Goal: Task Accomplishment & Management: Use online tool/utility

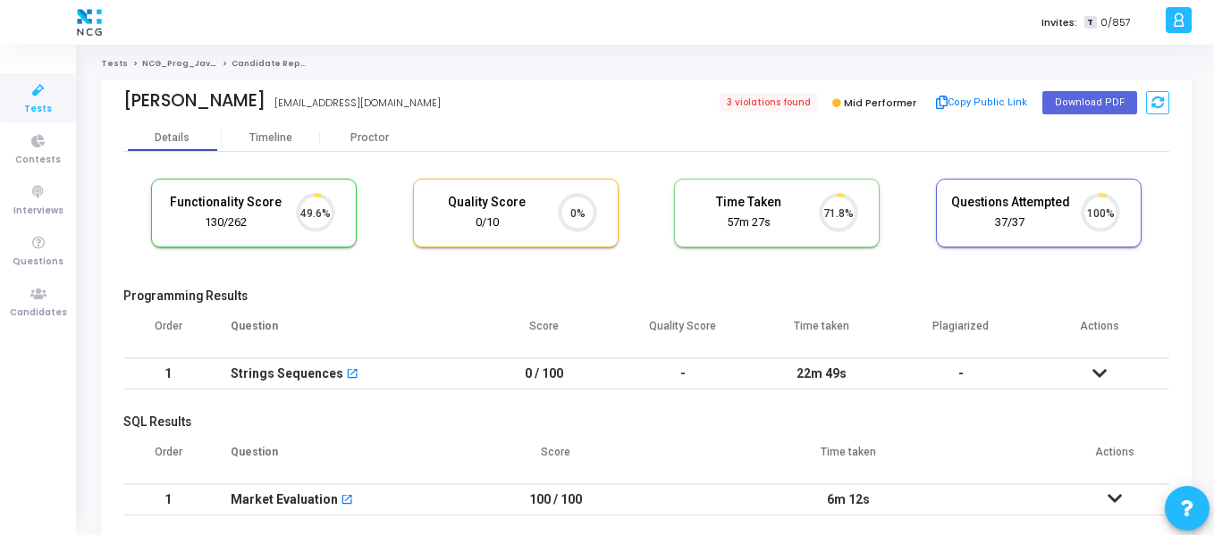
scroll to position [38, 46]
click at [39, 292] on icon at bounding box center [39, 294] width 38 height 22
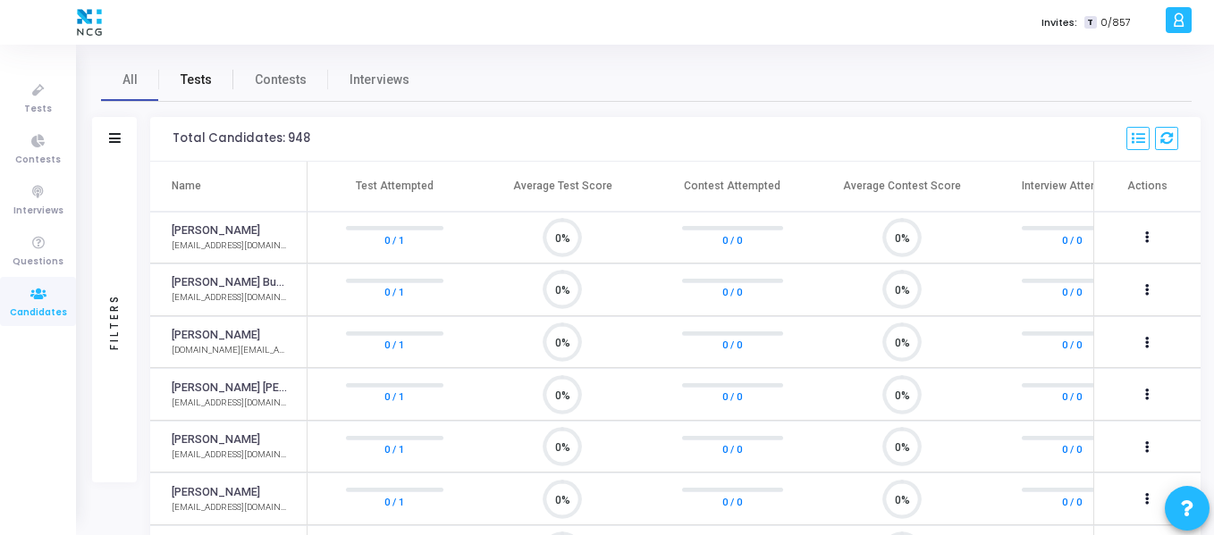
click at [197, 83] on span "Tests" at bounding box center [196, 80] width 31 height 19
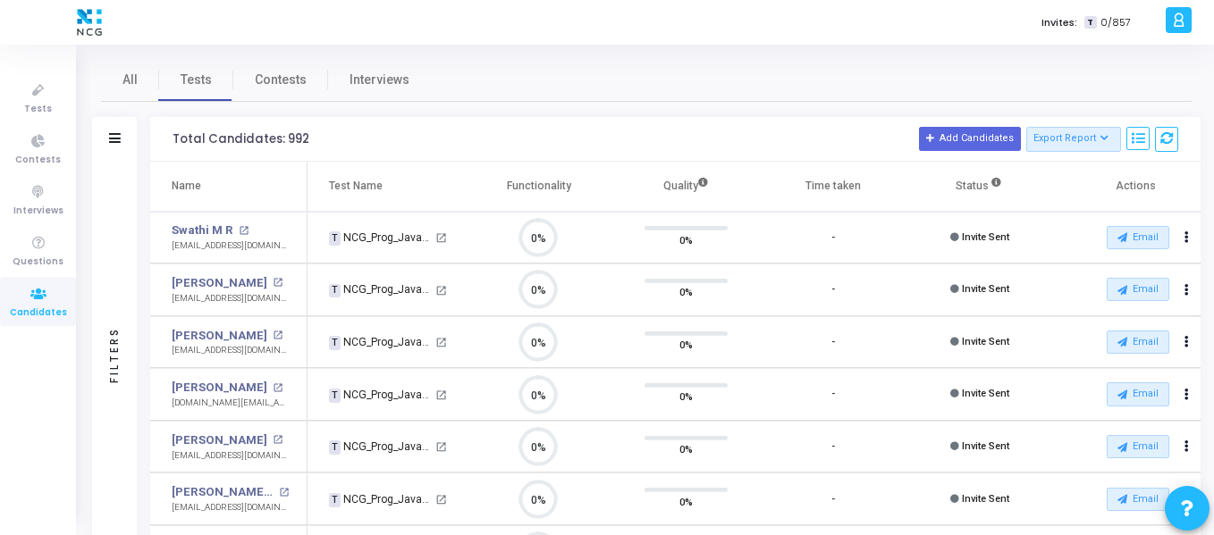
click at [117, 145] on div at bounding box center [115, 138] width 12 height 15
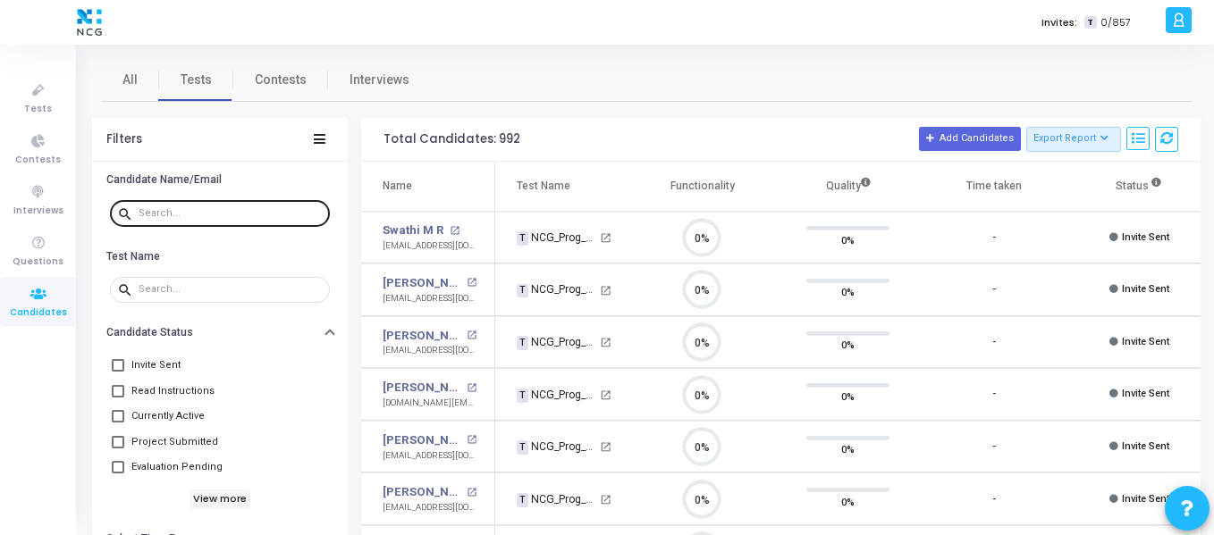
click at [195, 213] on input "text" at bounding box center [231, 213] width 184 height 11
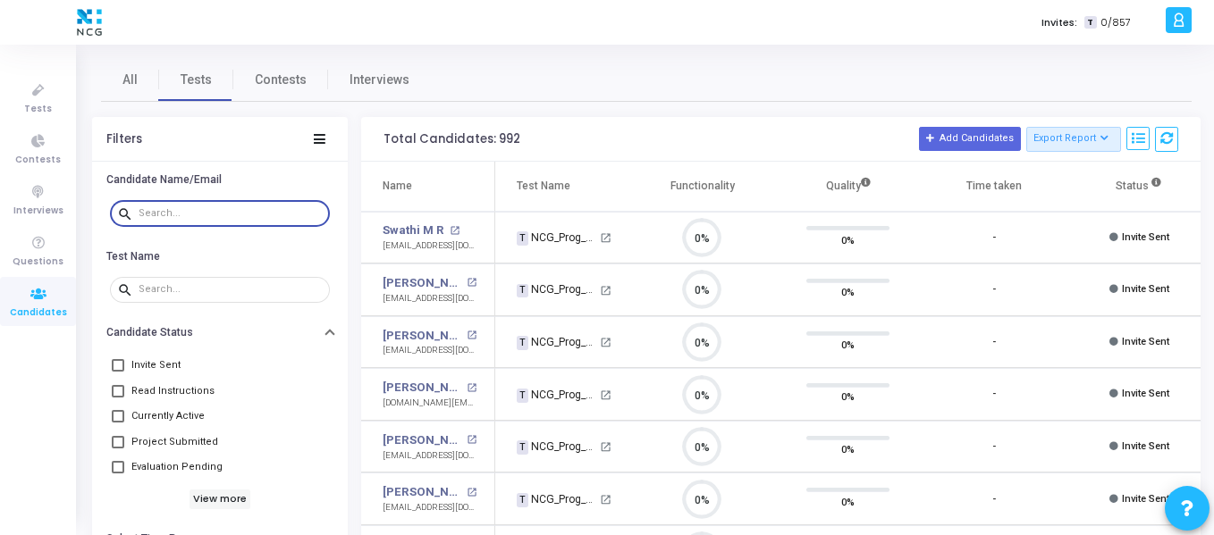
paste input "[EMAIL_ADDRESS][DOMAIN_NAME]"
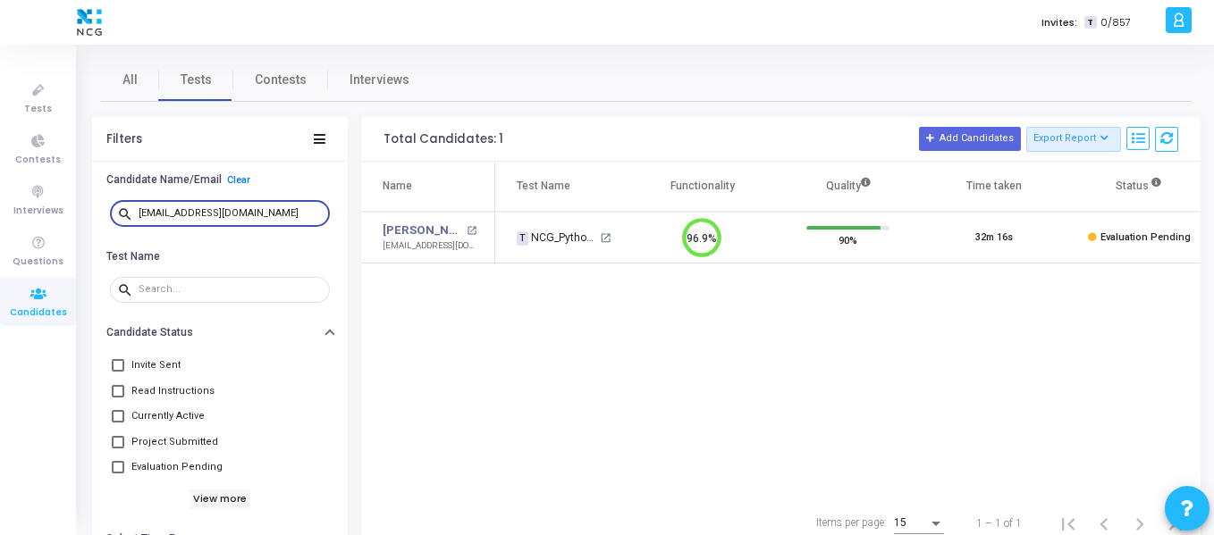
type input "[EMAIL_ADDRESS][DOMAIN_NAME]"
